Goal: Task Accomplishment & Management: Manage account settings

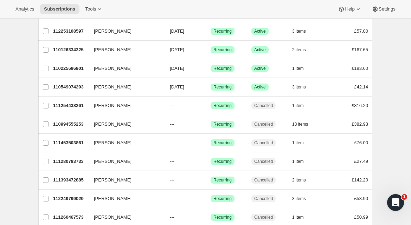
scroll to position [255, 0]
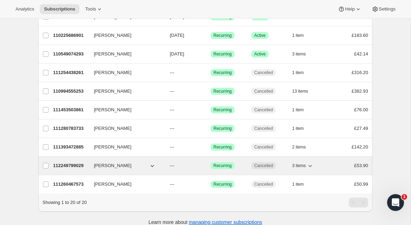
click at [70, 164] on p "112249799029" at bounding box center [70, 165] width 35 height 7
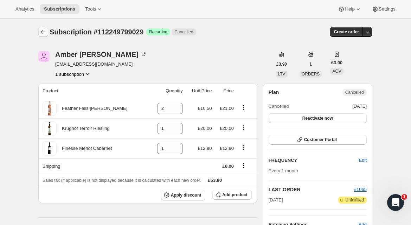
click at [42, 33] on icon "Subscriptions" at bounding box center [43, 31] width 7 height 7
